Goal: Find specific page/section: Find specific page/section

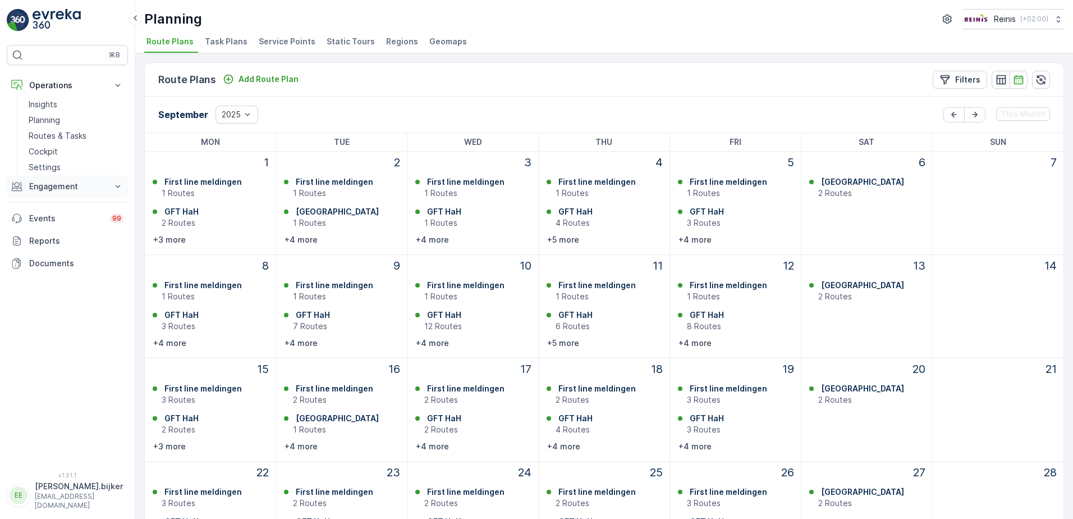
scroll to position [170, 0]
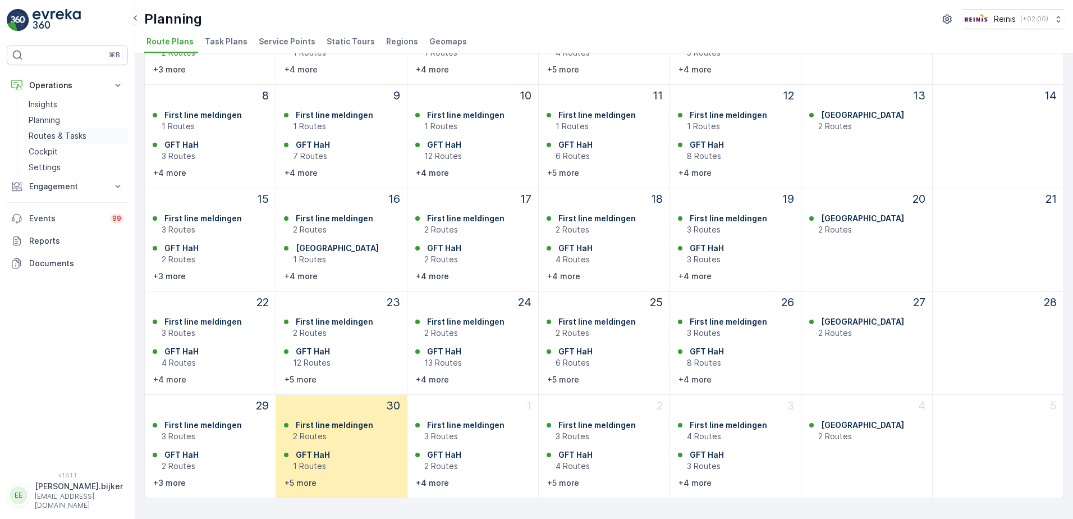
click at [65, 133] on p "Routes & Tasks" at bounding box center [58, 135] width 58 height 11
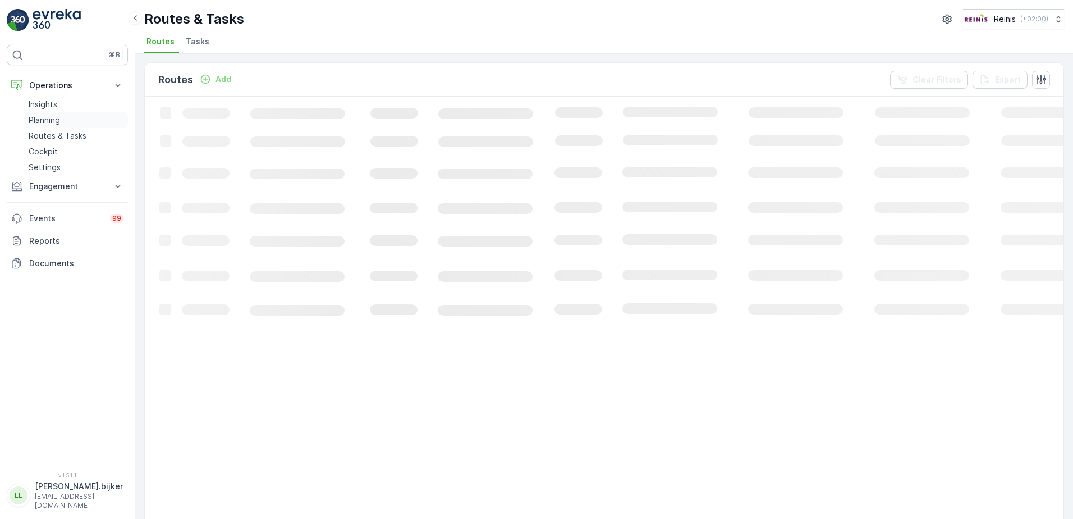
click at [42, 121] on p "Planning" at bounding box center [44, 119] width 31 height 11
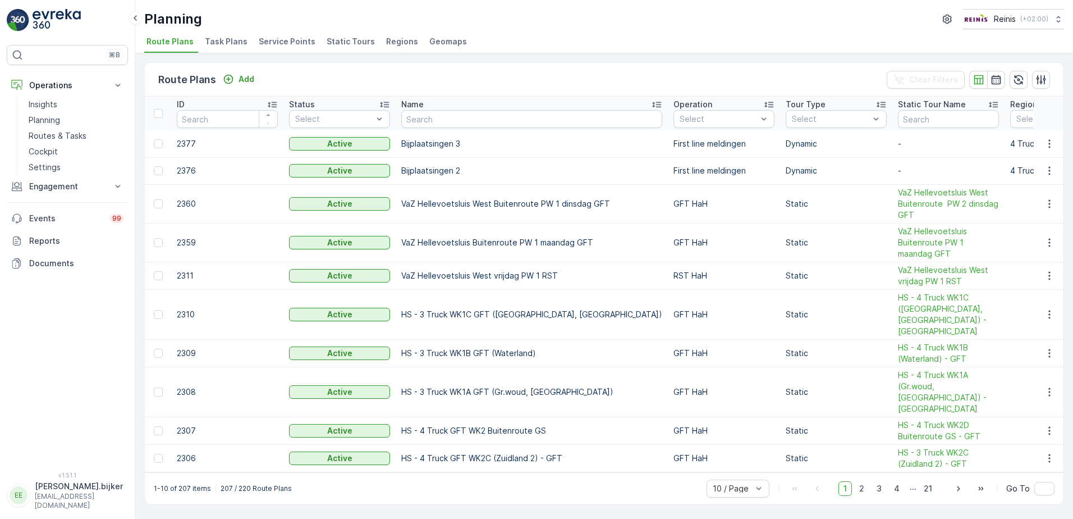
click at [360, 39] on span "Static Tours" at bounding box center [351, 41] width 48 height 11
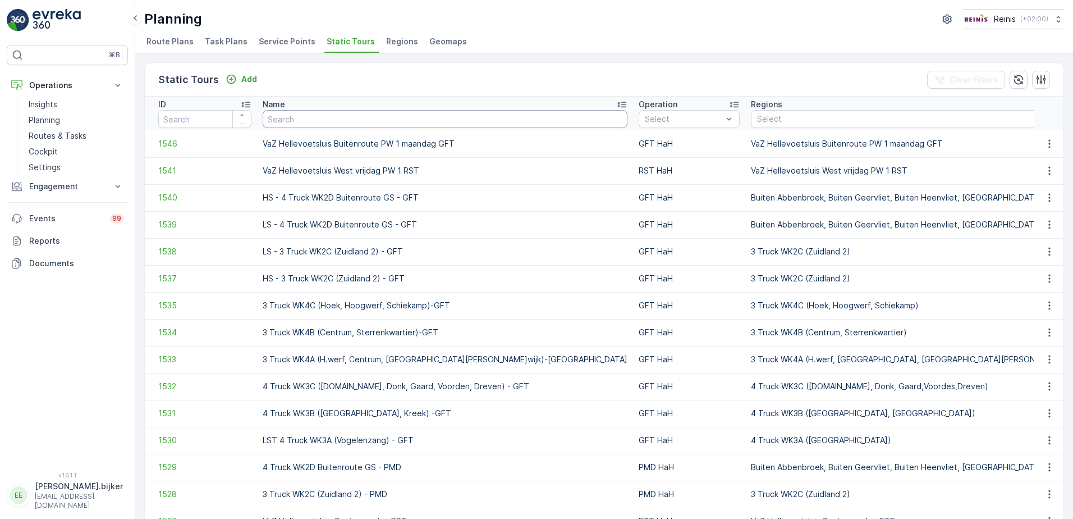
click at [401, 121] on input "text" at bounding box center [445, 119] width 365 height 18
click at [190, 120] on input "number" at bounding box center [204, 119] width 93 height 18
